Goal: Navigation & Orientation: Go to known website

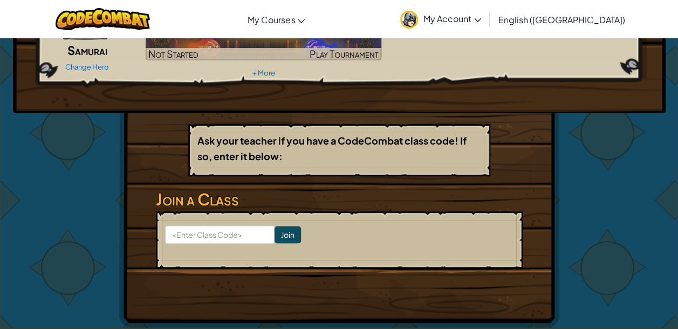
scroll to position [54, 0]
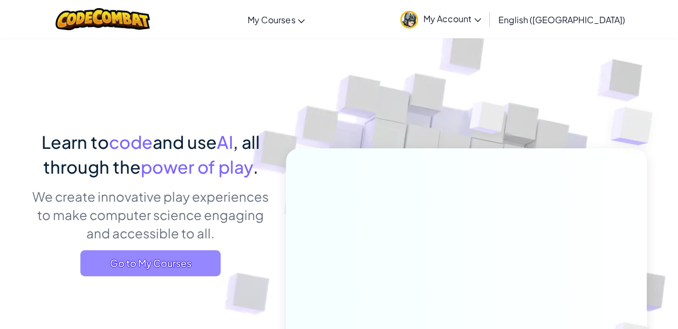
click at [173, 254] on span "Go to My Courses" at bounding box center [150, 263] width 140 height 26
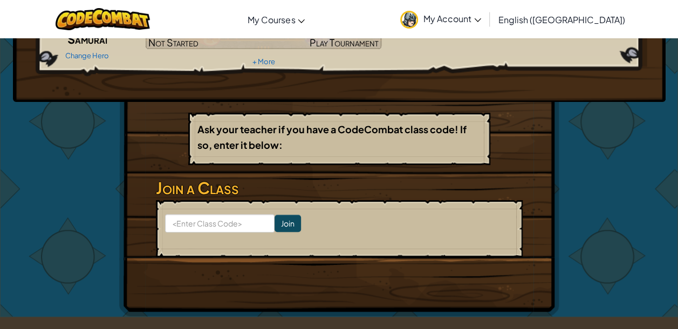
scroll to position [162, 0]
